Goal: Transaction & Acquisition: Purchase product/service

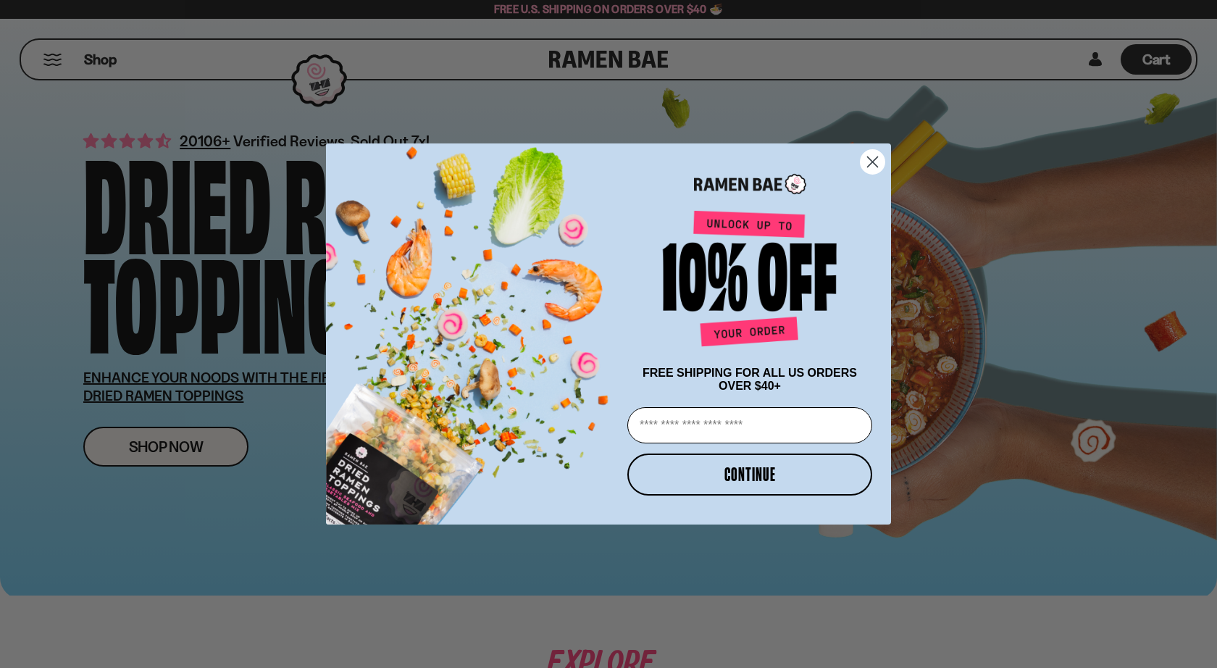
click at [876, 156] on circle "Close dialog" at bounding box center [872, 162] width 24 height 24
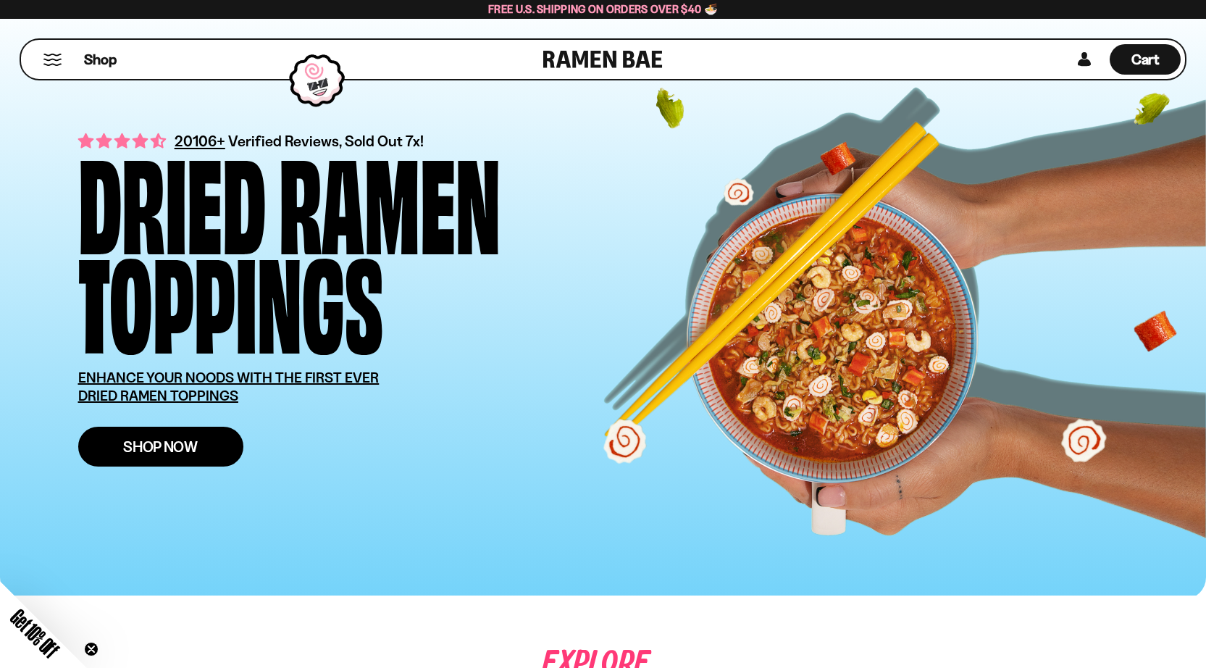
click at [202, 447] on link "Shop Now" at bounding box center [160, 447] width 165 height 40
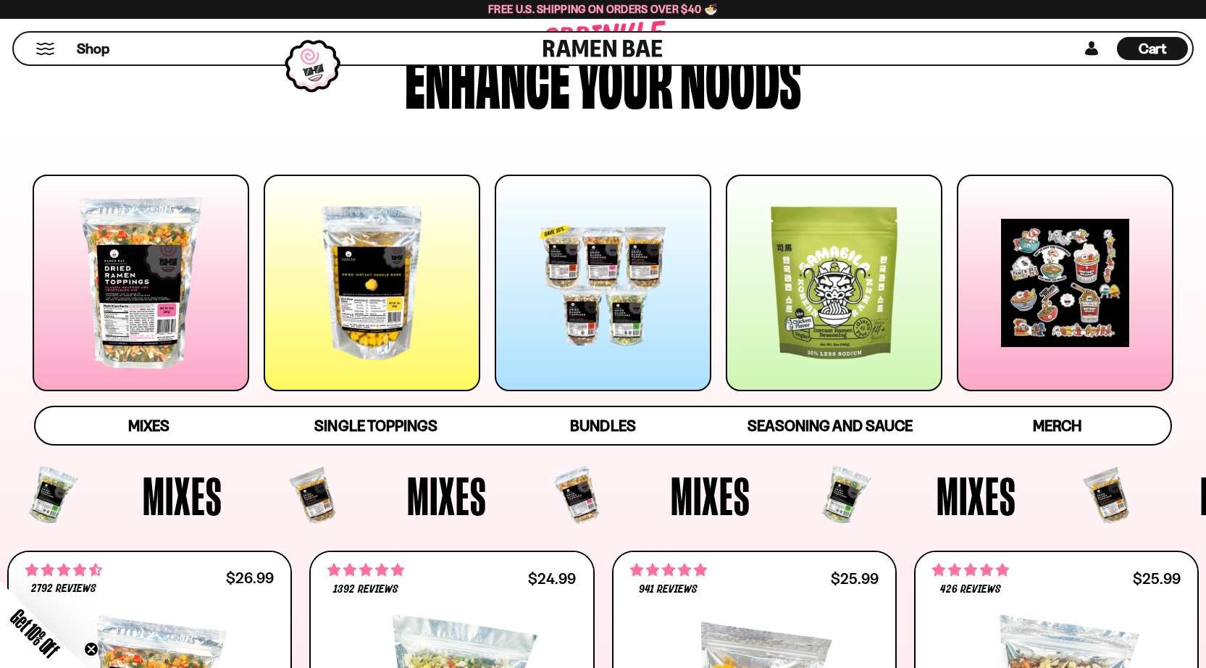
scroll to position [107, 0]
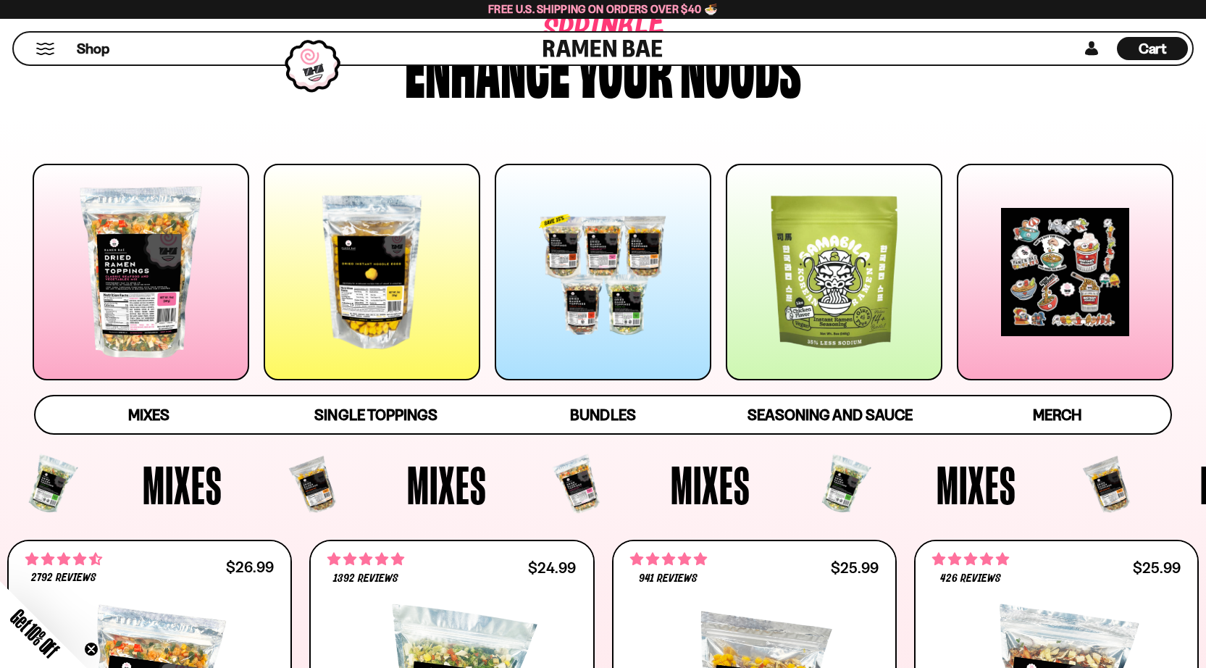
click at [165, 273] on div at bounding box center [141, 272] width 217 height 217
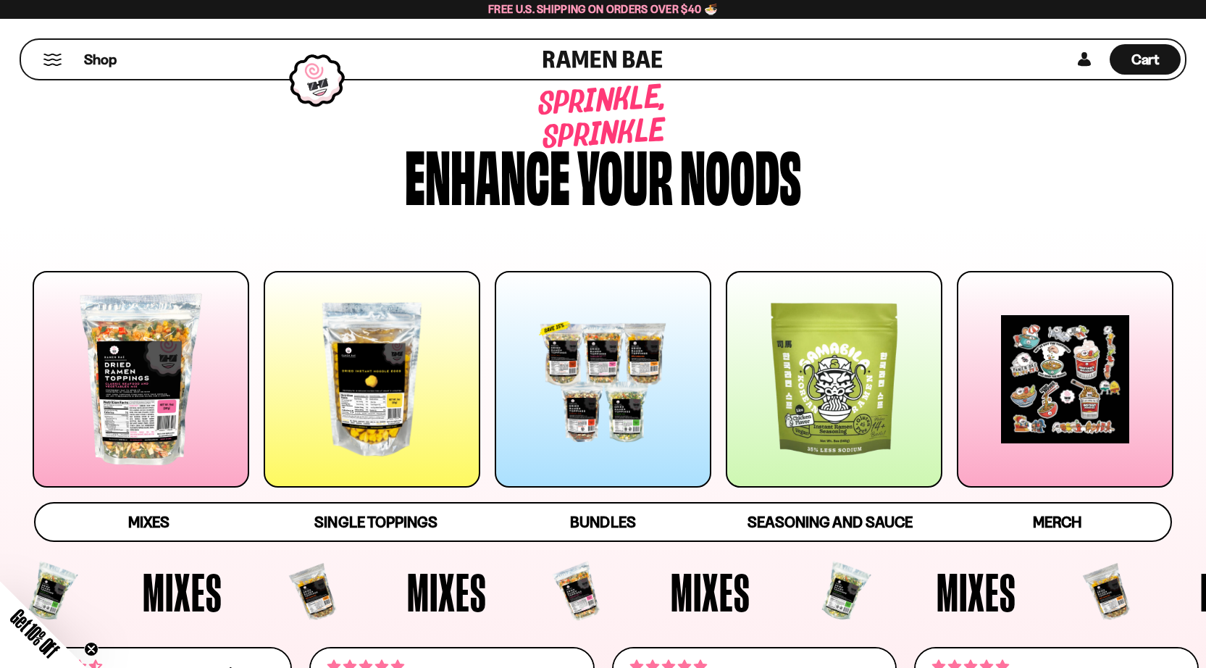
scroll to position [0, 0]
click at [823, 359] on div at bounding box center [834, 379] width 217 height 217
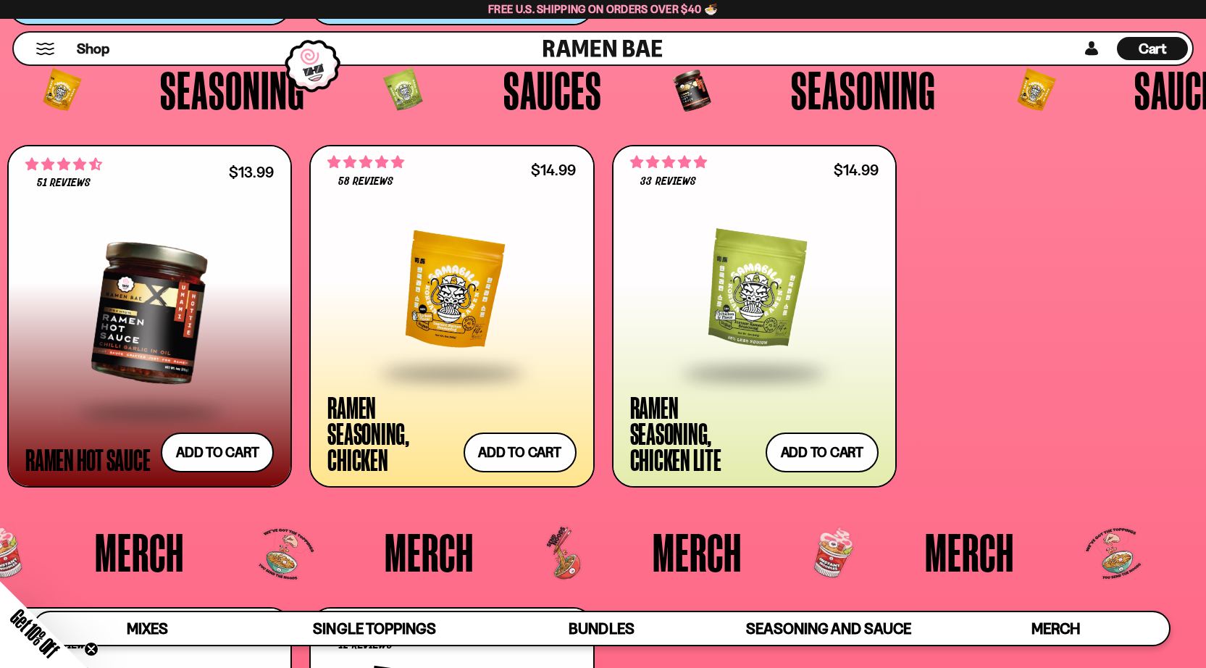
scroll to position [3696, 0]
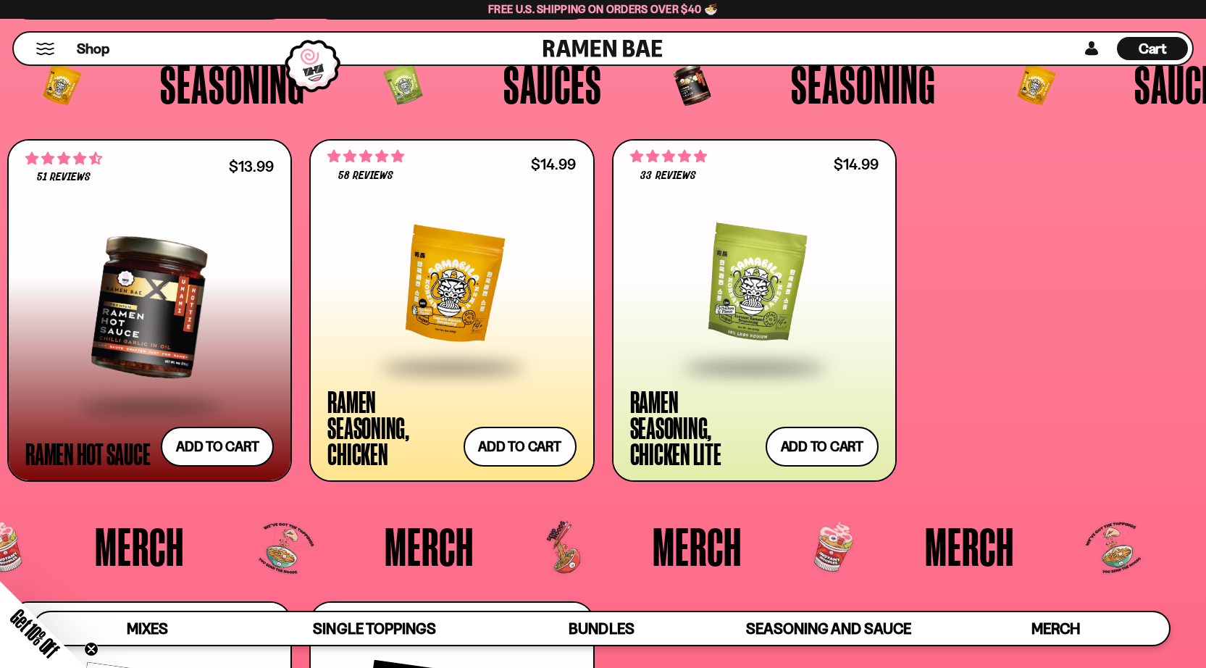
click at [157, 304] on div at bounding box center [149, 307] width 248 height 193
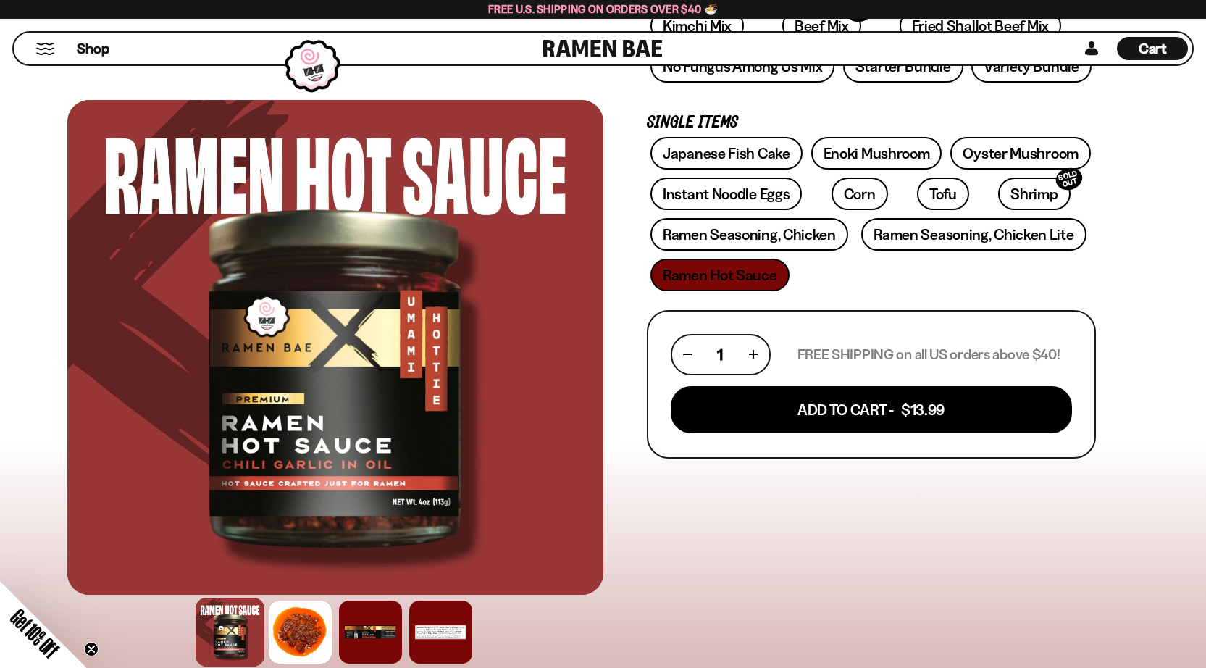
scroll to position [347, 0]
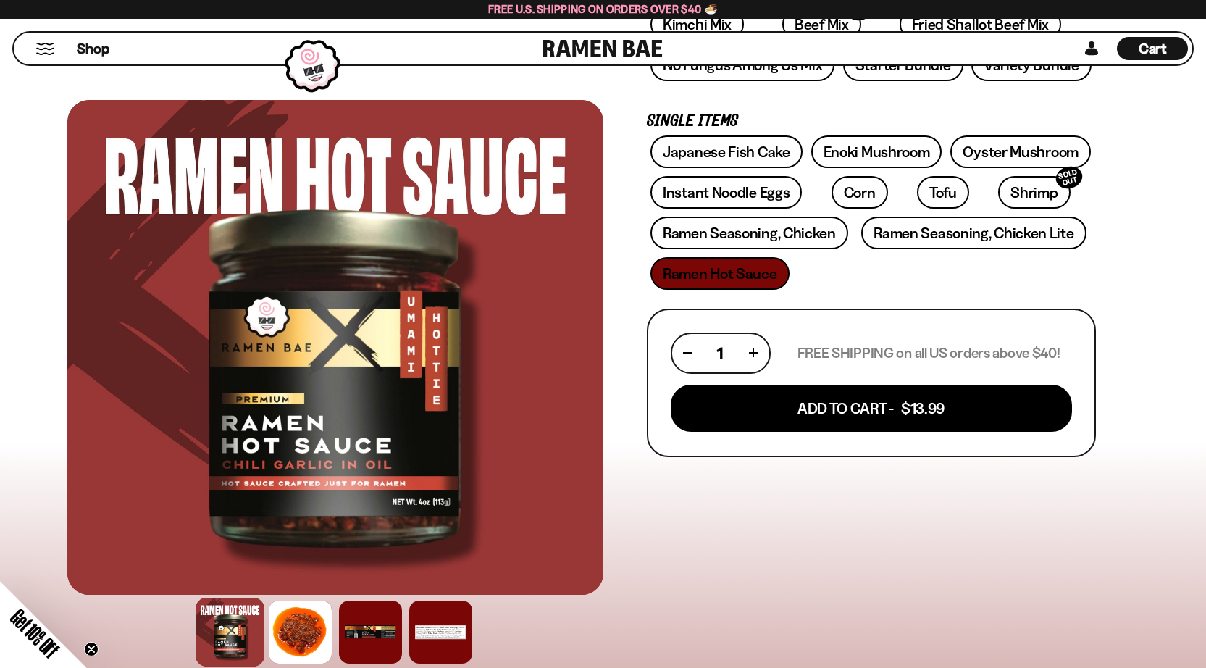
click at [262, 428] on div at bounding box center [335, 347] width 536 height 495
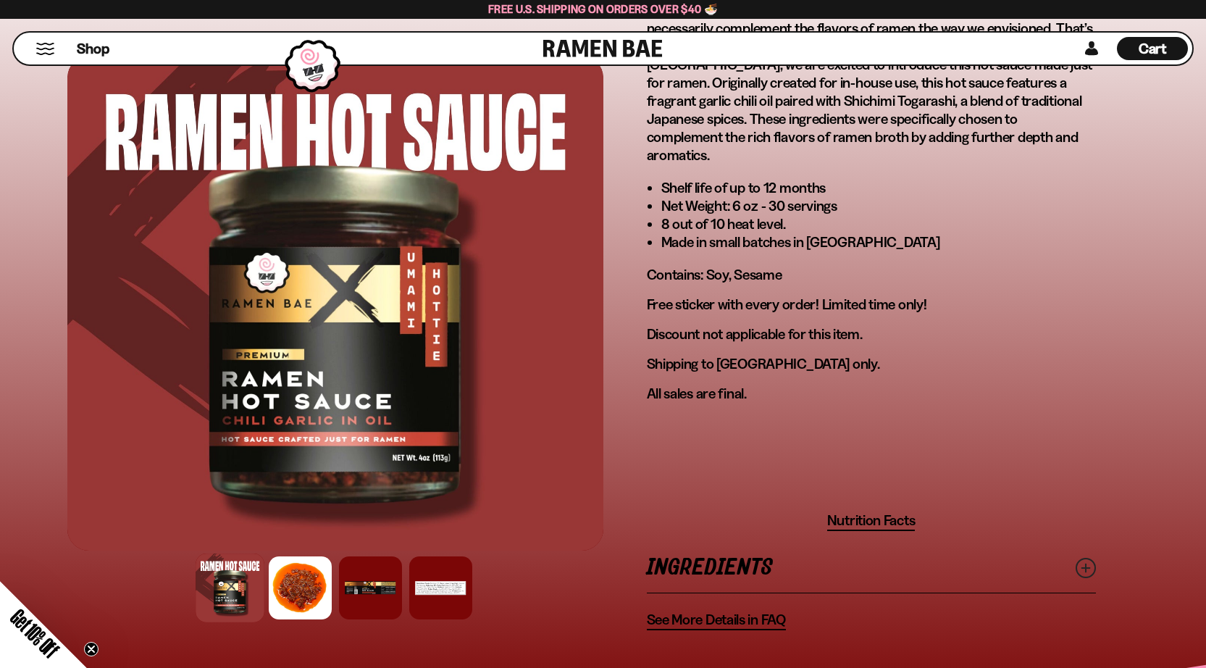
scroll to position [883, 0]
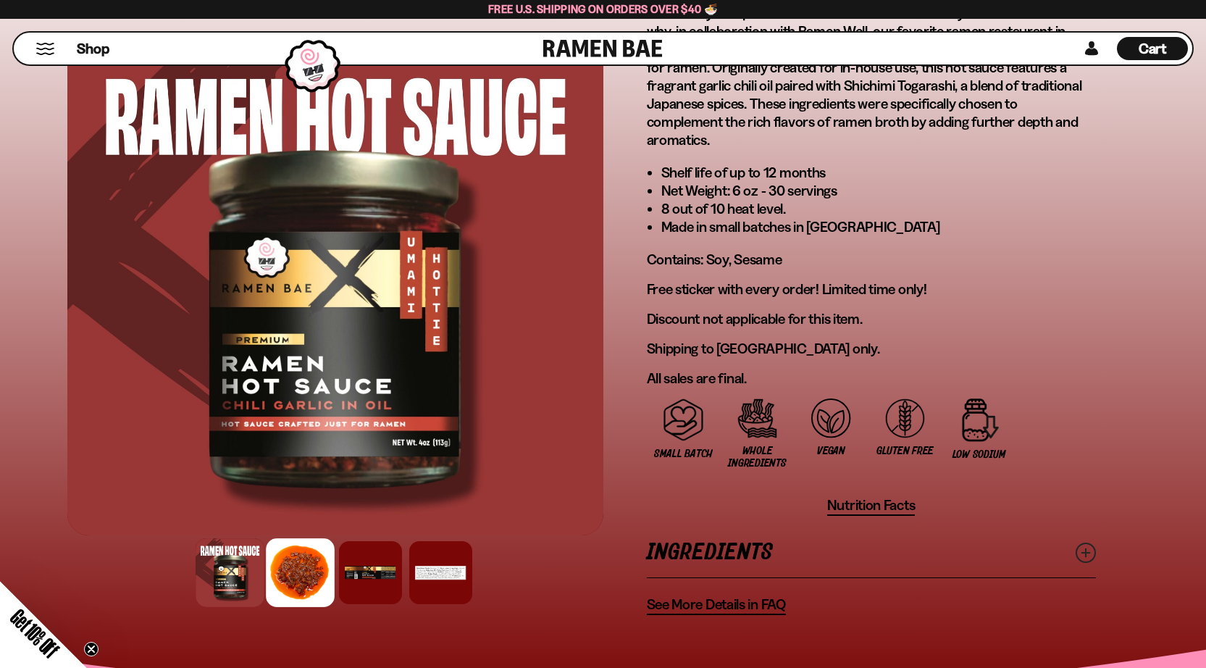
click at [293, 561] on div at bounding box center [300, 572] width 69 height 69
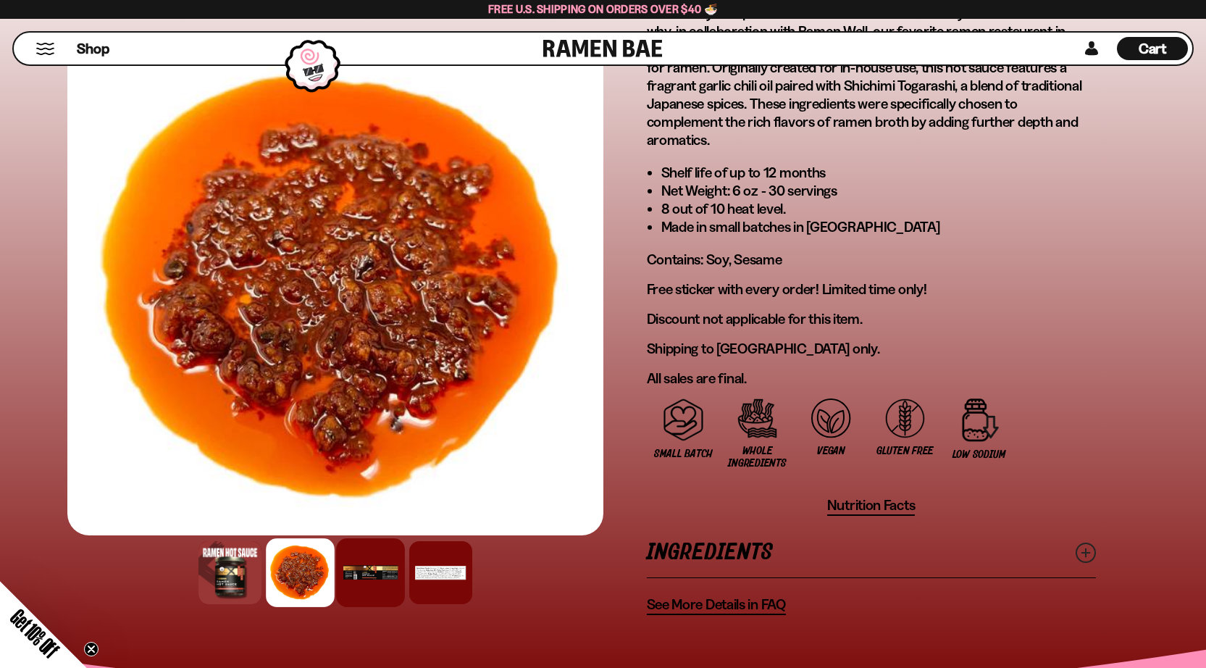
click at [359, 563] on div at bounding box center [370, 572] width 69 height 69
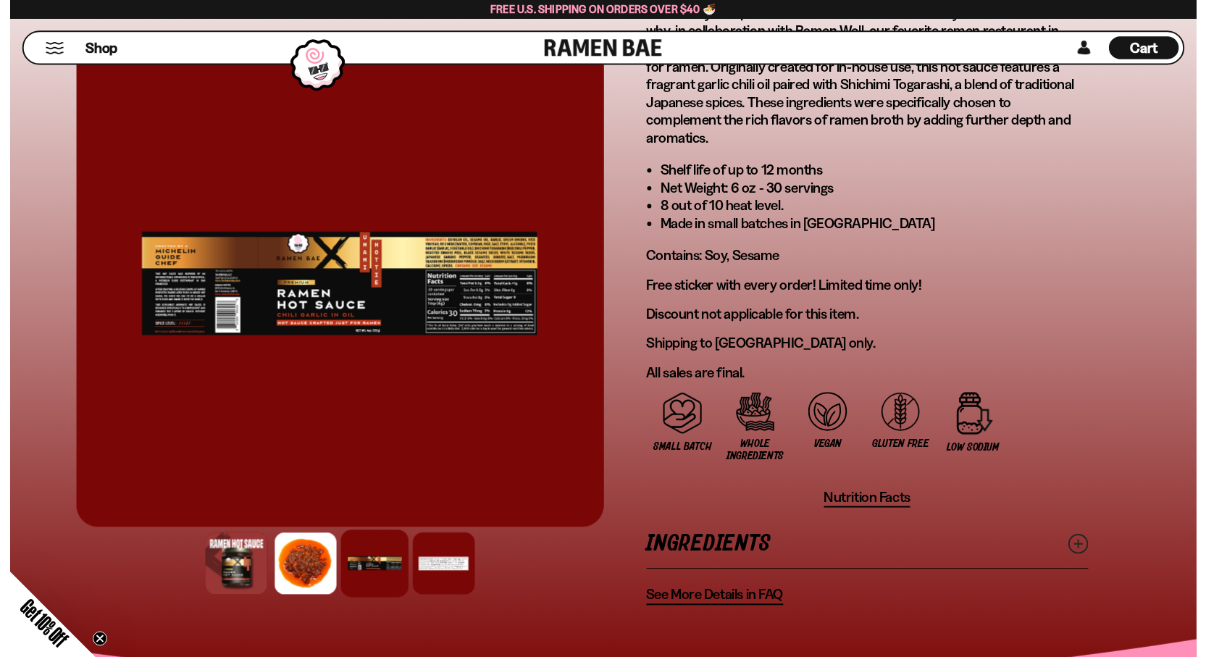
scroll to position [616, 0]
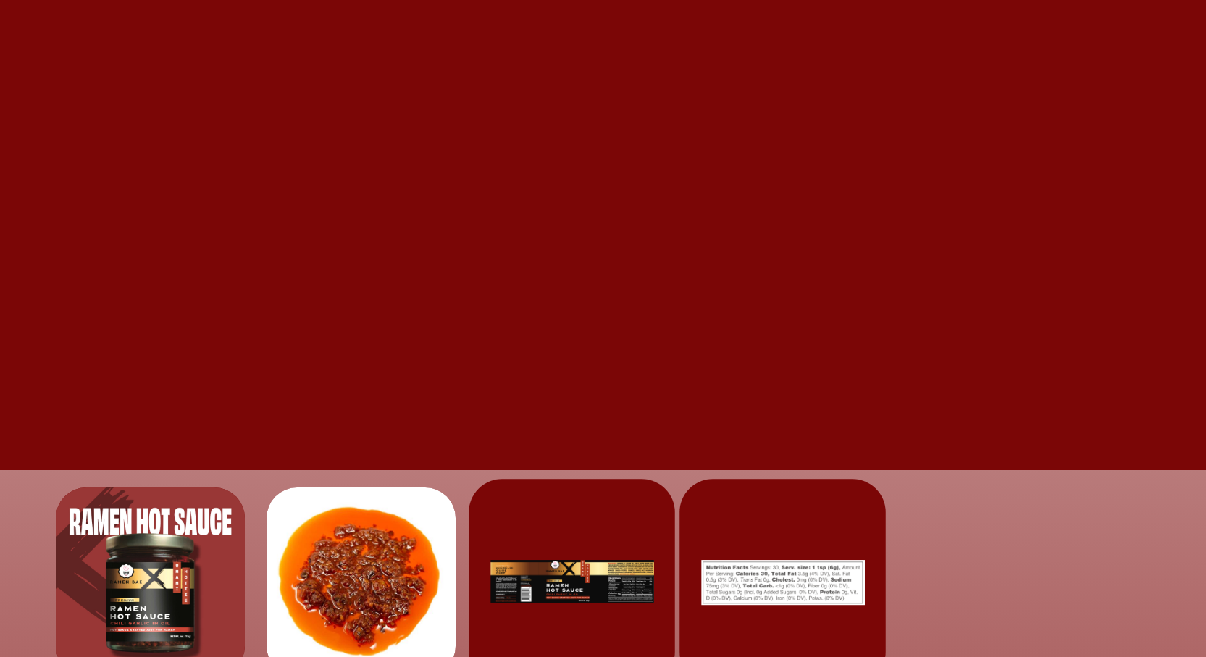
click at [406, 597] on div at bounding box center [440, 631] width 69 height 69
click at [336, 597] on div at bounding box center [370, 631] width 69 height 69
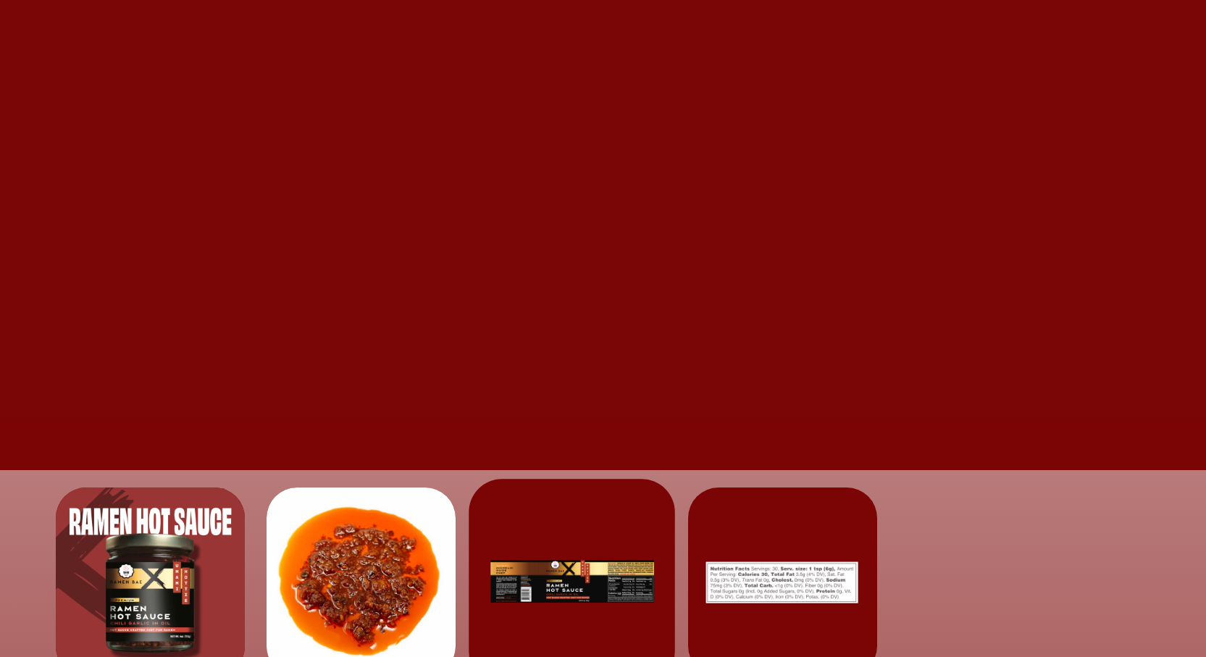
click at [336, 597] on div at bounding box center [370, 631] width 69 height 69
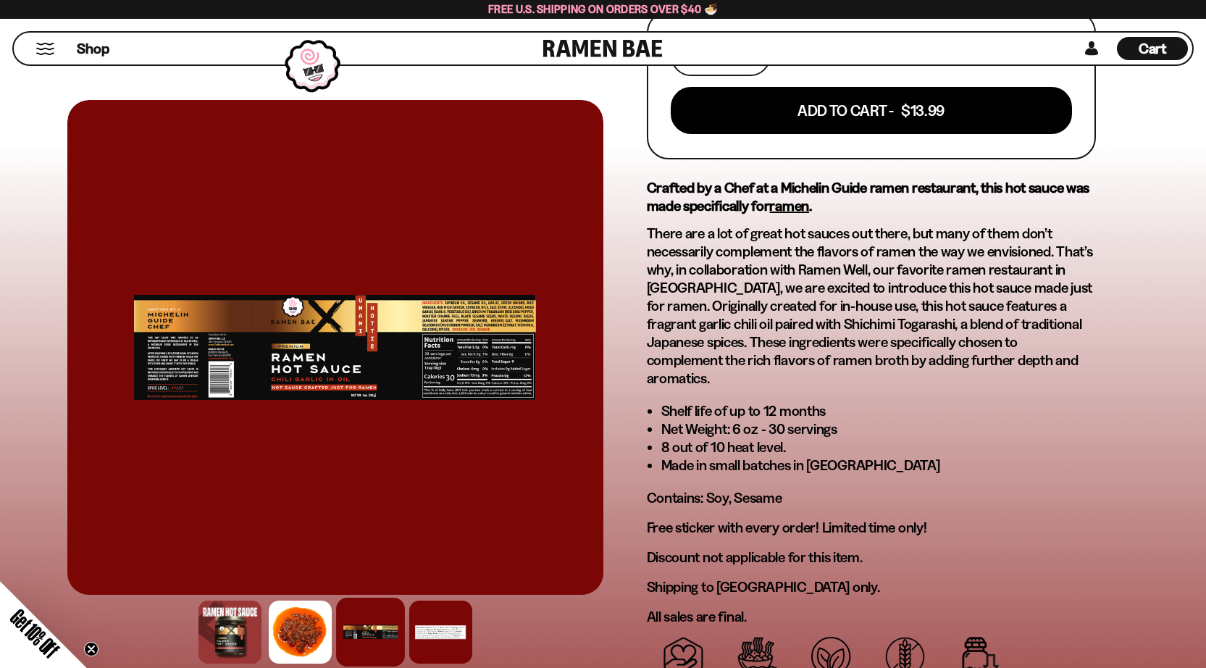
scroll to position [634, 0]
